Goal: Information Seeking & Learning: Find specific fact

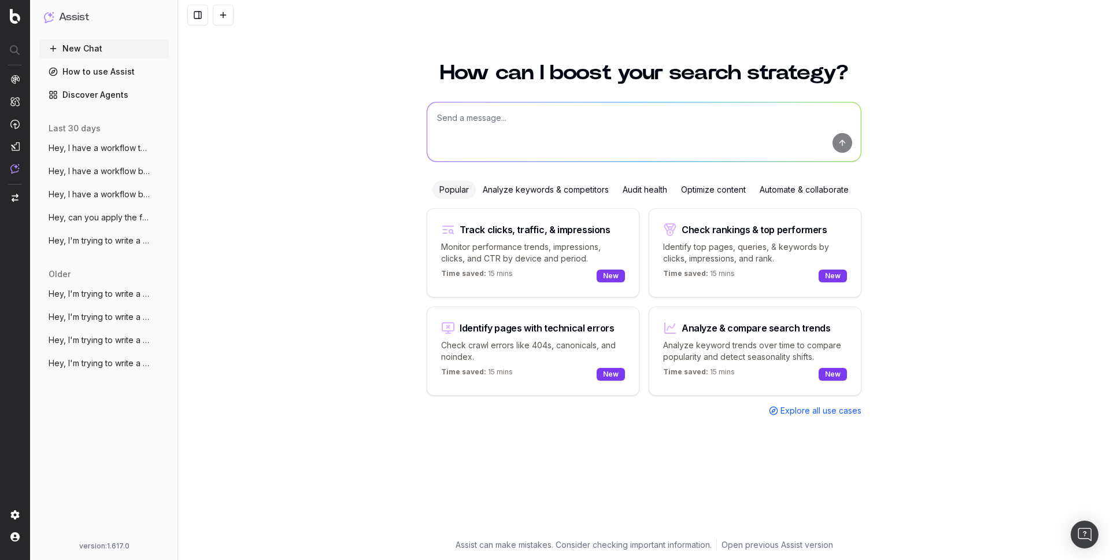
click at [579, 123] on textarea at bounding box center [644, 131] width 434 height 59
paste textarea "[URL][DOMAIN_NAME]"
type textarea "is there a vegetarian menu in [URL][DOMAIN_NAME] ?"
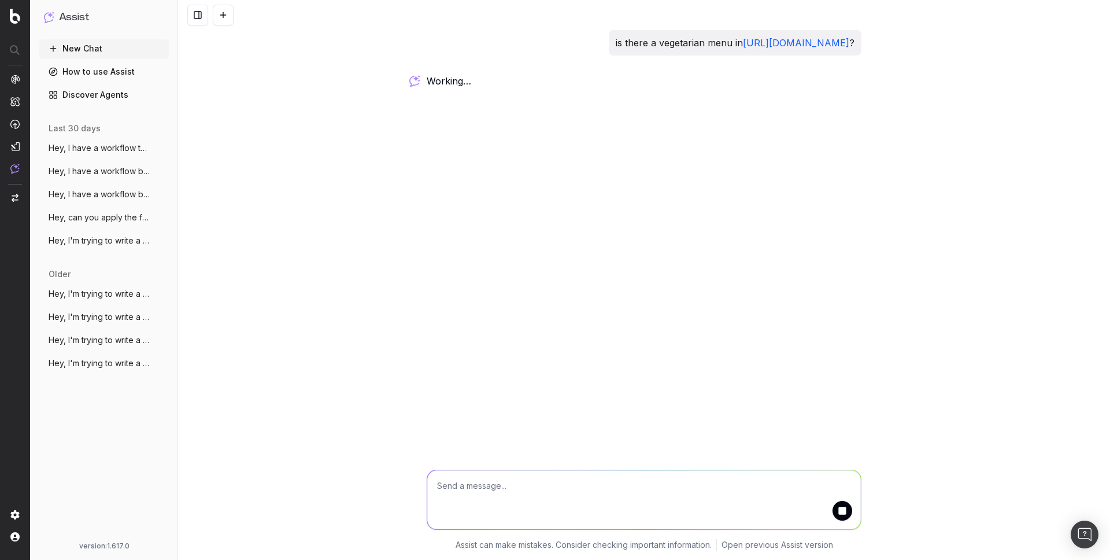
click at [621, 158] on div "is there a vegetarian menu in https://all.accor.com/hotel/5682/index.fr.shtml ?…" at bounding box center [644, 280] width 932 height 560
click at [279, 151] on div "is there a vegetarian menu in https://all.accor.com/hotel/5682/index.fr.shtml ?…" at bounding box center [644, 280] width 932 height 560
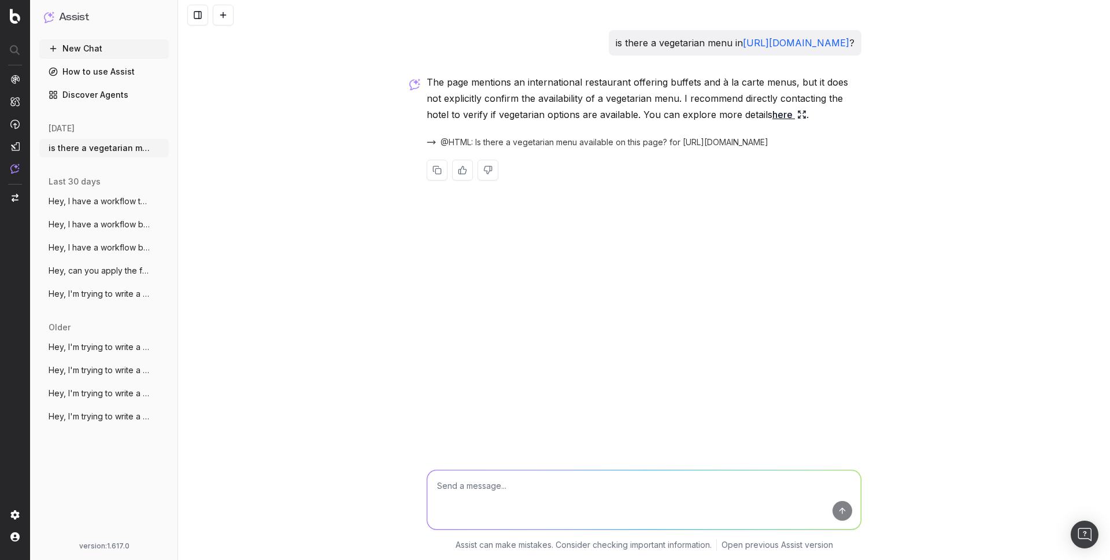
drag, startPoint x: 570, startPoint y: 84, endPoint x: 790, endPoint y: 85, distance: 220.3
click at [790, 85] on p "The page mentions an international restaurant offering buffets and à la carte m…" at bounding box center [644, 98] width 435 height 49
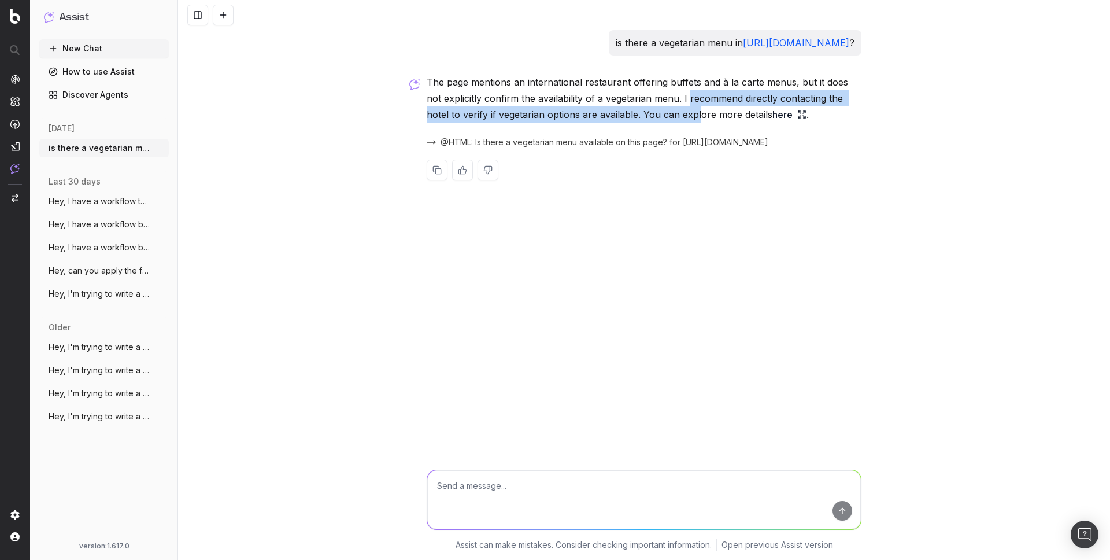
drag, startPoint x: 671, startPoint y: 99, endPoint x: 663, endPoint y: 116, distance: 18.6
click at [663, 116] on p "The page mentions an international restaurant offering buffets and à la carte m…" at bounding box center [644, 98] width 435 height 49
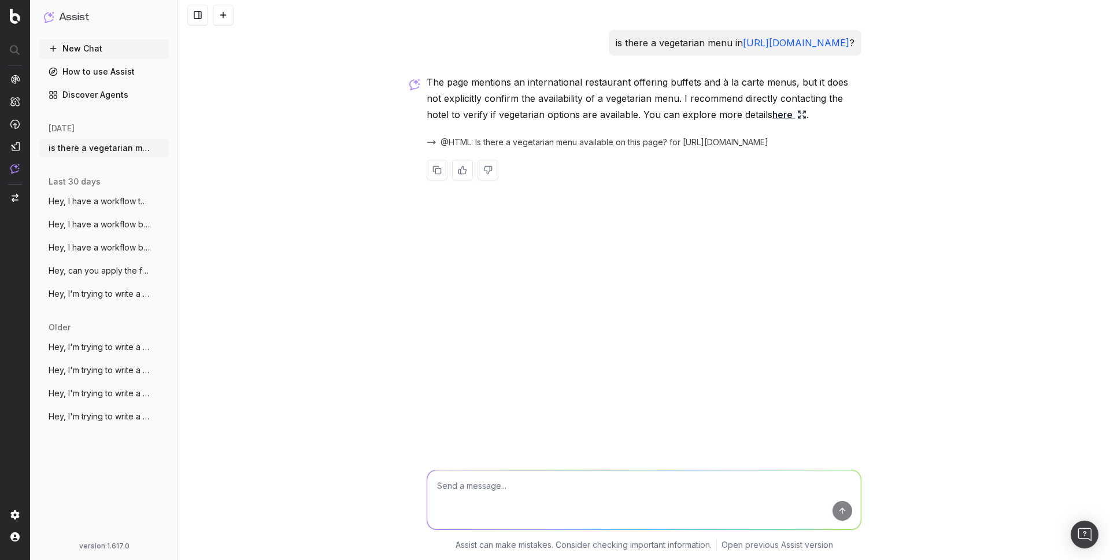
click at [772, 113] on link "here" at bounding box center [789, 114] width 34 height 16
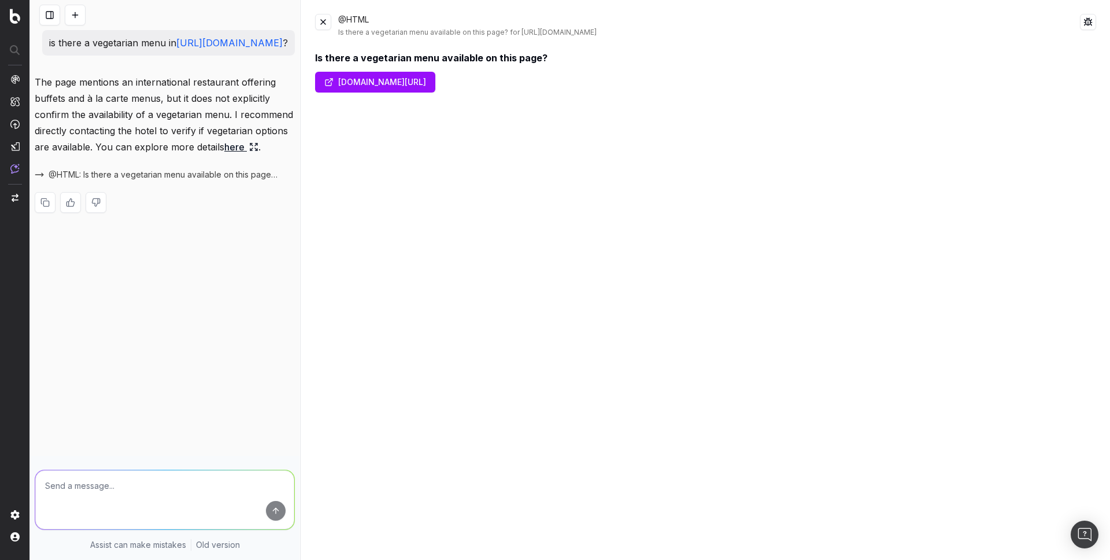
click at [435, 88] on link "all.accor.com/hotel/5682/index.fr.shtml" at bounding box center [375, 82] width 120 height 21
click at [326, 25] on button at bounding box center [323, 22] width 16 height 16
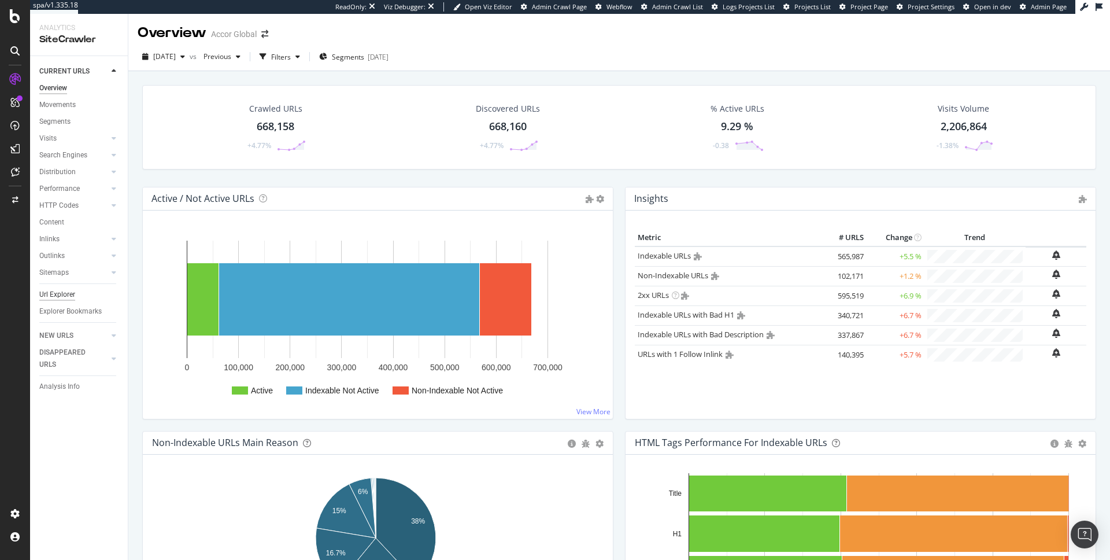
click at [57, 297] on div "Url Explorer" at bounding box center [57, 294] width 36 height 12
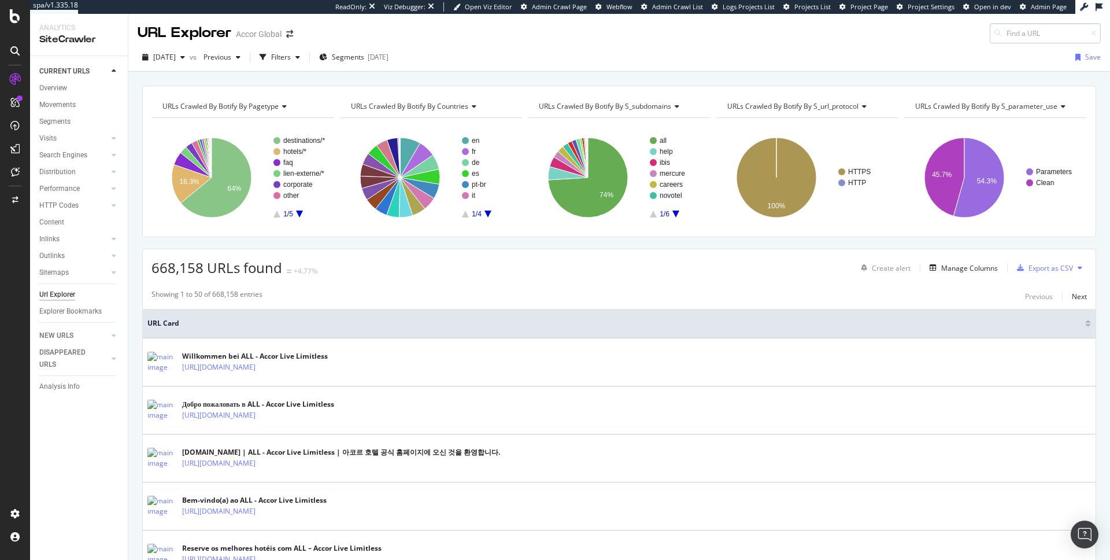
click at [1023, 34] on input at bounding box center [1045, 33] width 111 height 20
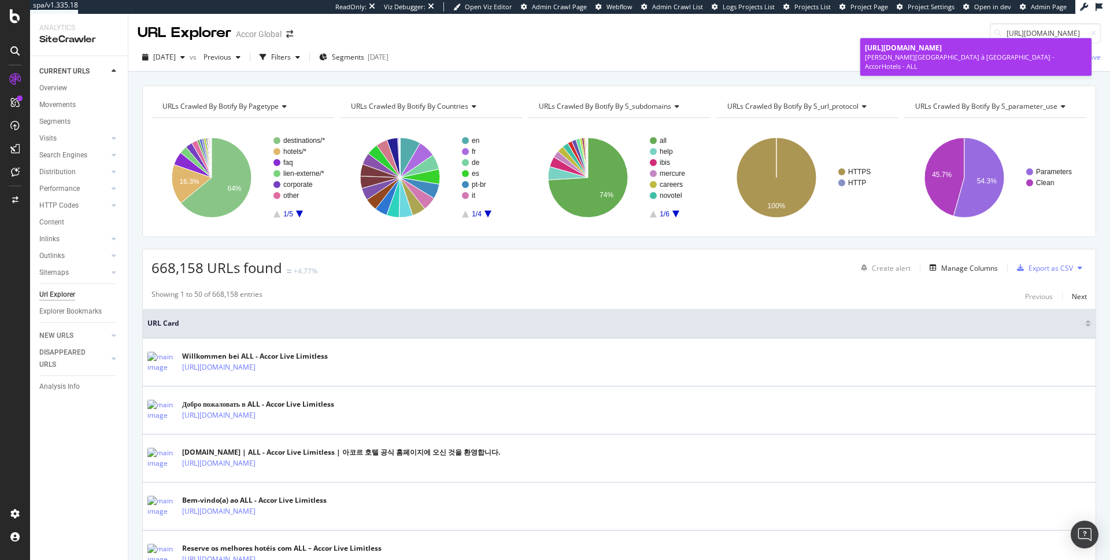
type input "[URL][DOMAIN_NAME]"
click at [942, 44] on span "[URL][DOMAIN_NAME]" at bounding box center [903, 48] width 77 height 10
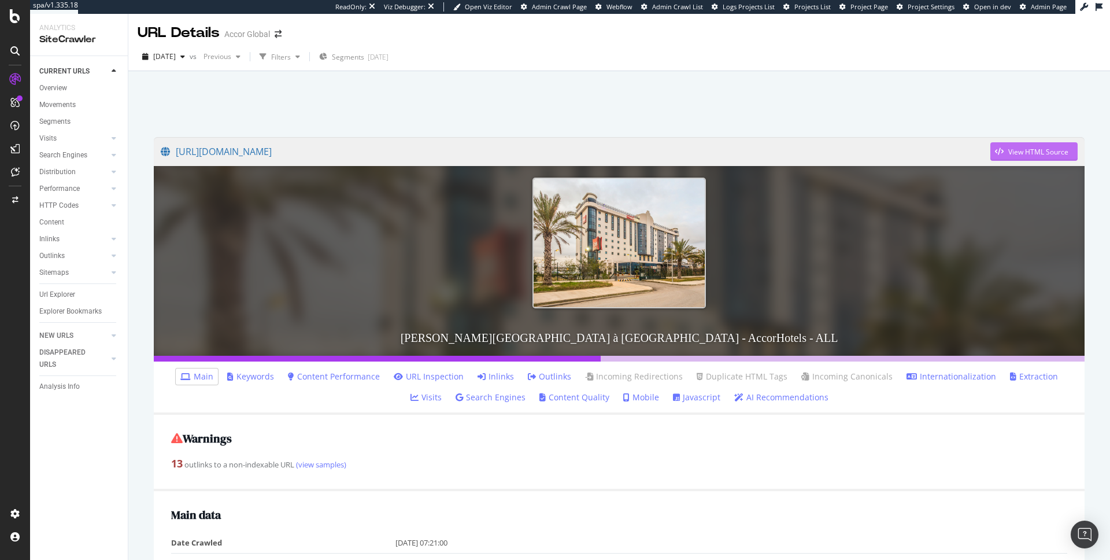
click at [1026, 153] on div "View HTML Source" at bounding box center [1038, 152] width 60 height 10
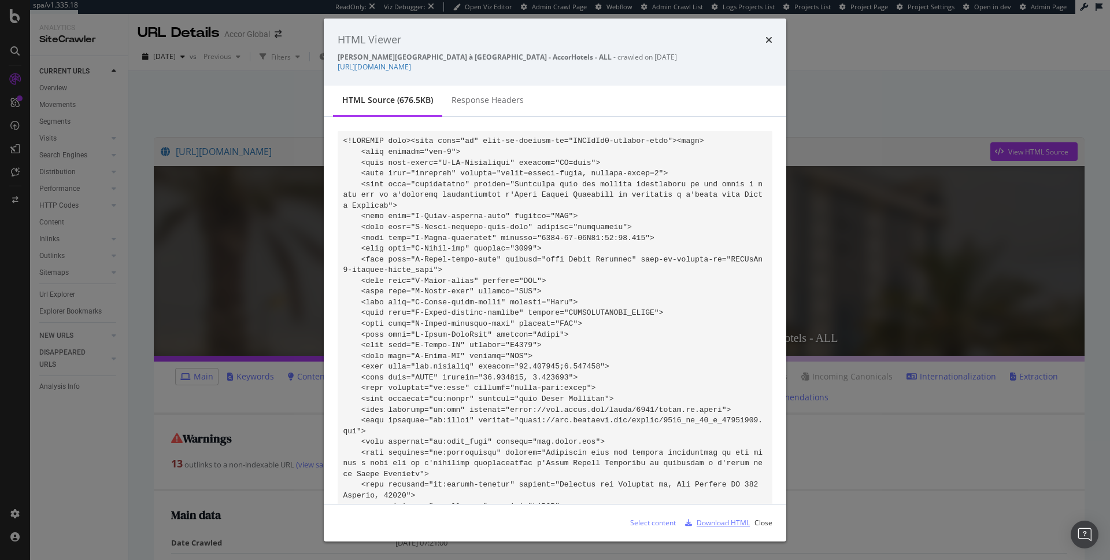
click at [732, 525] on div "Download HTML" at bounding box center [723, 522] width 53 height 10
